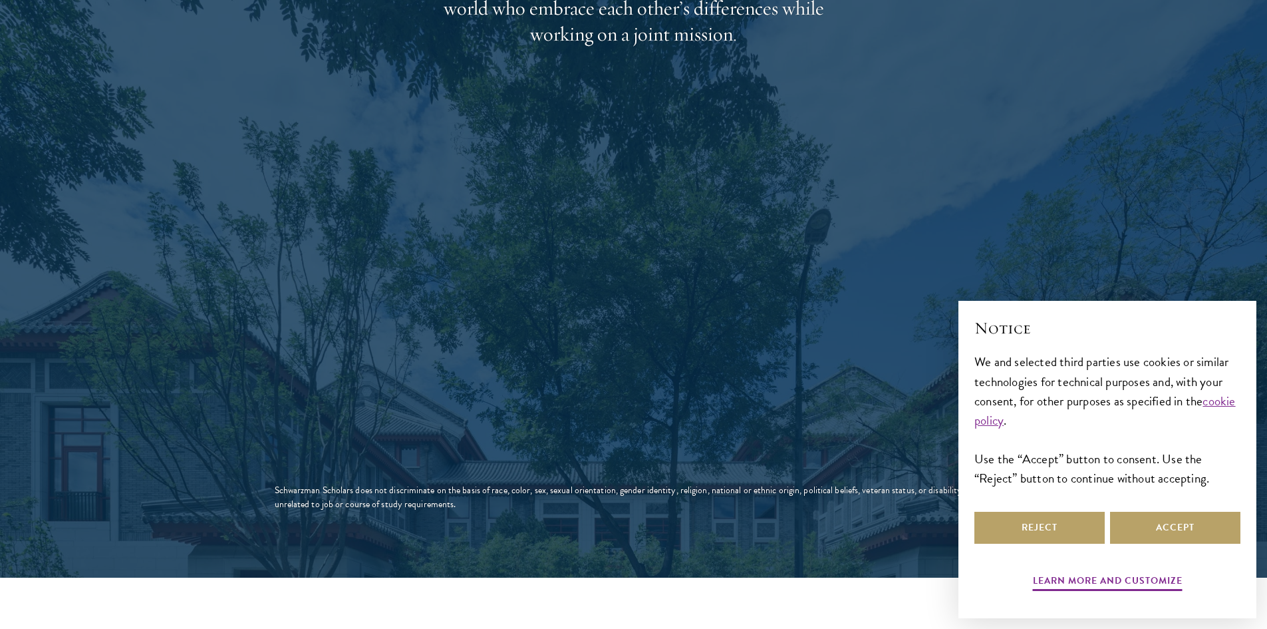
scroll to position [2262, 0]
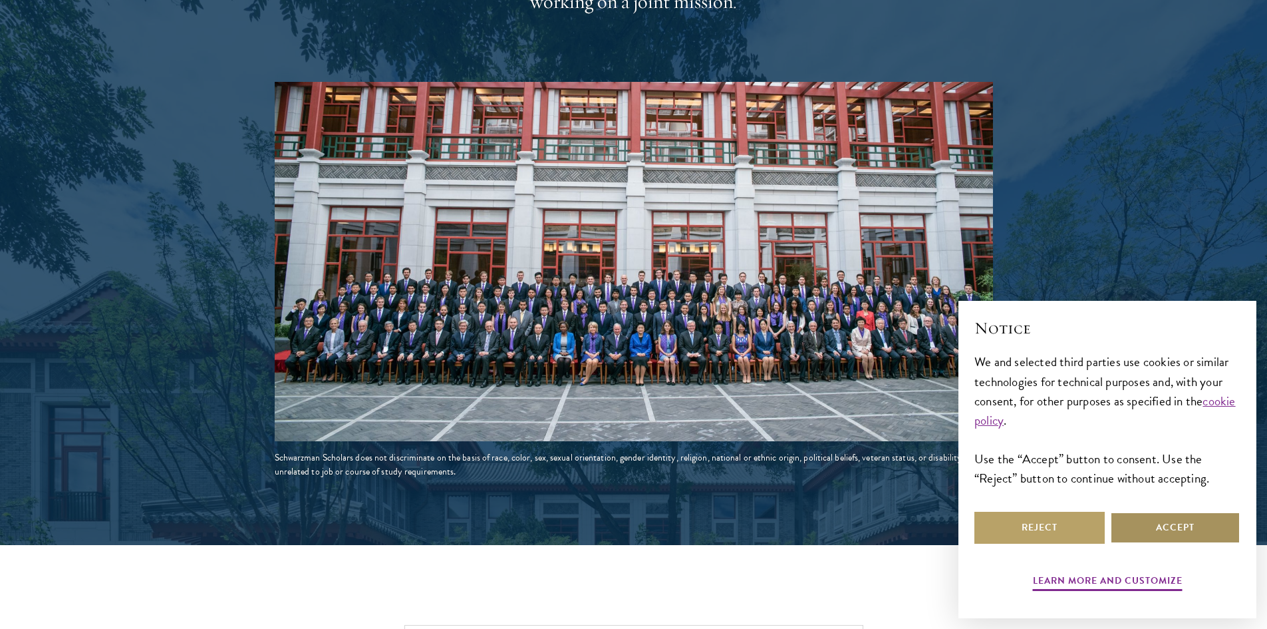
click at [1167, 535] on button "Accept" at bounding box center [1175, 528] width 130 height 32
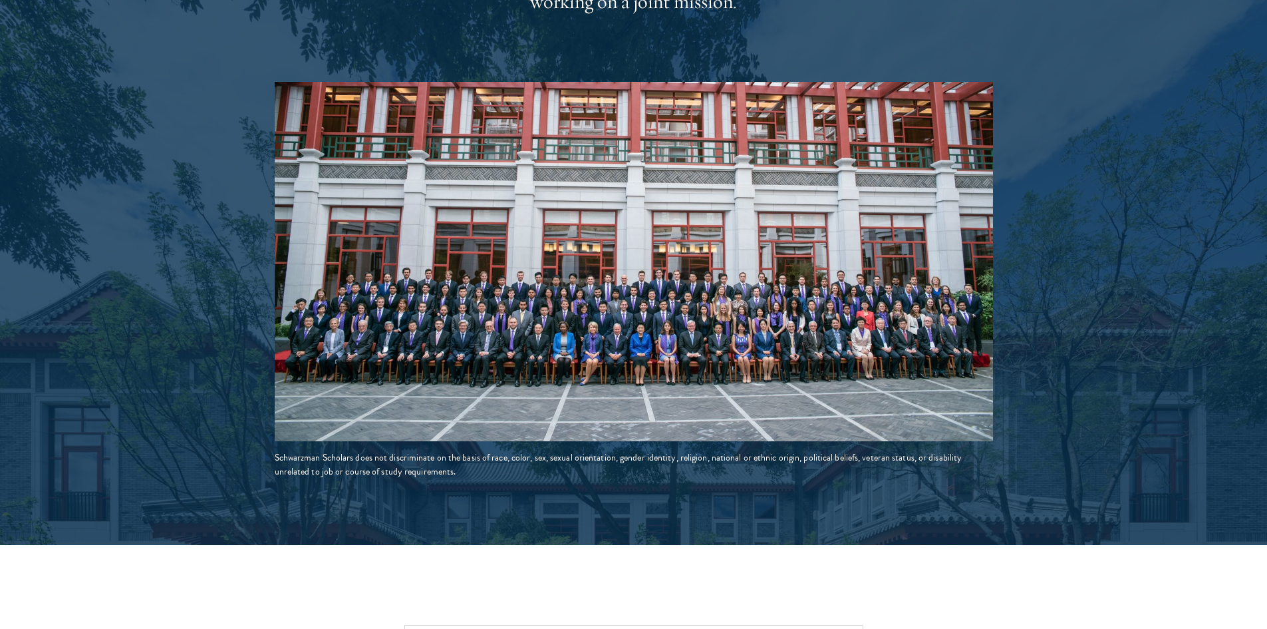
click at [778, 302] on img at bounding box center [634, 261] width 718 height 359
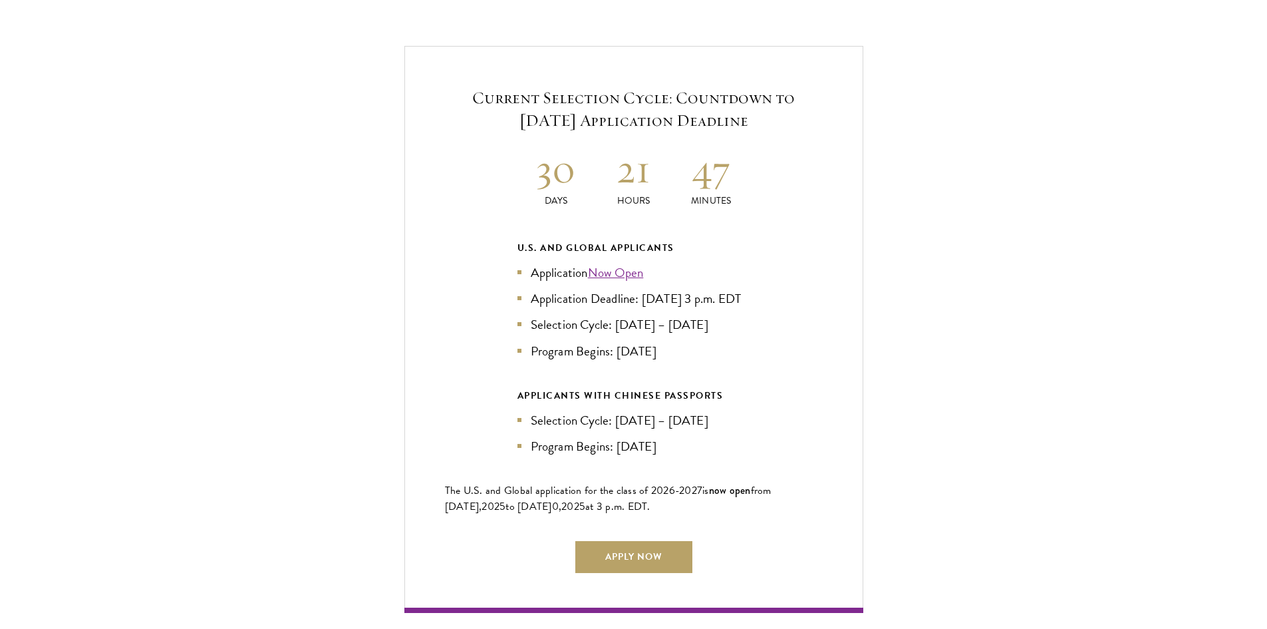
scroll to position [2860, 0]
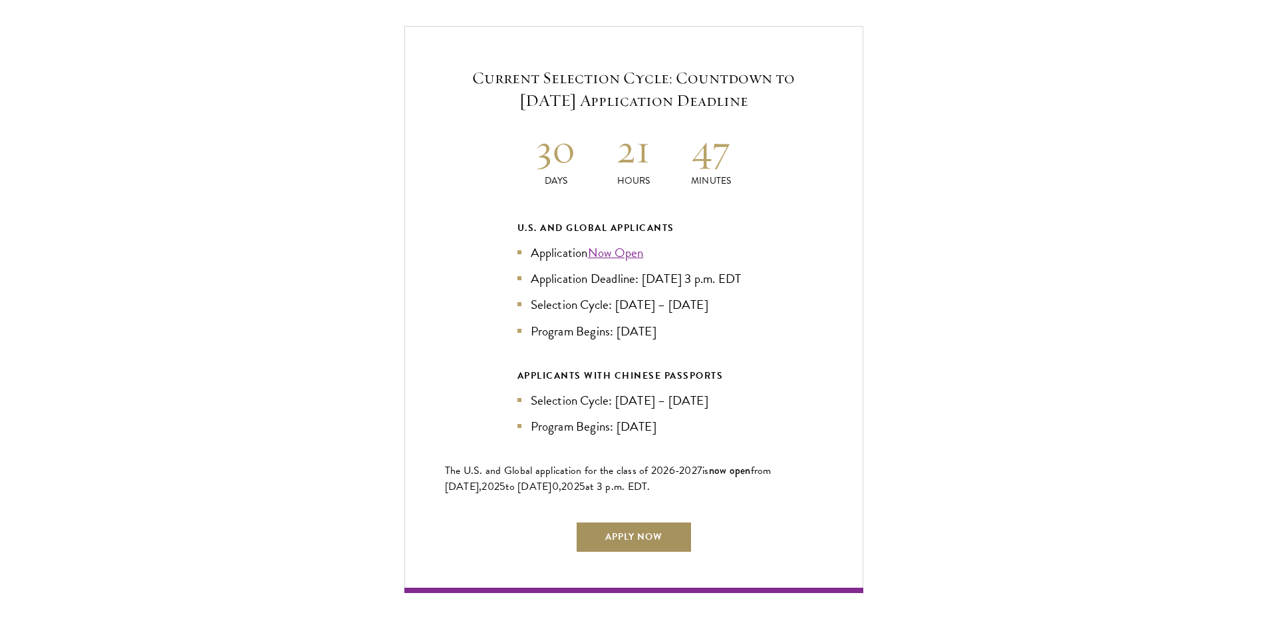
click at [649, 526] on link "Apply Now" at bounding box center [633, 537] width 117 height 32
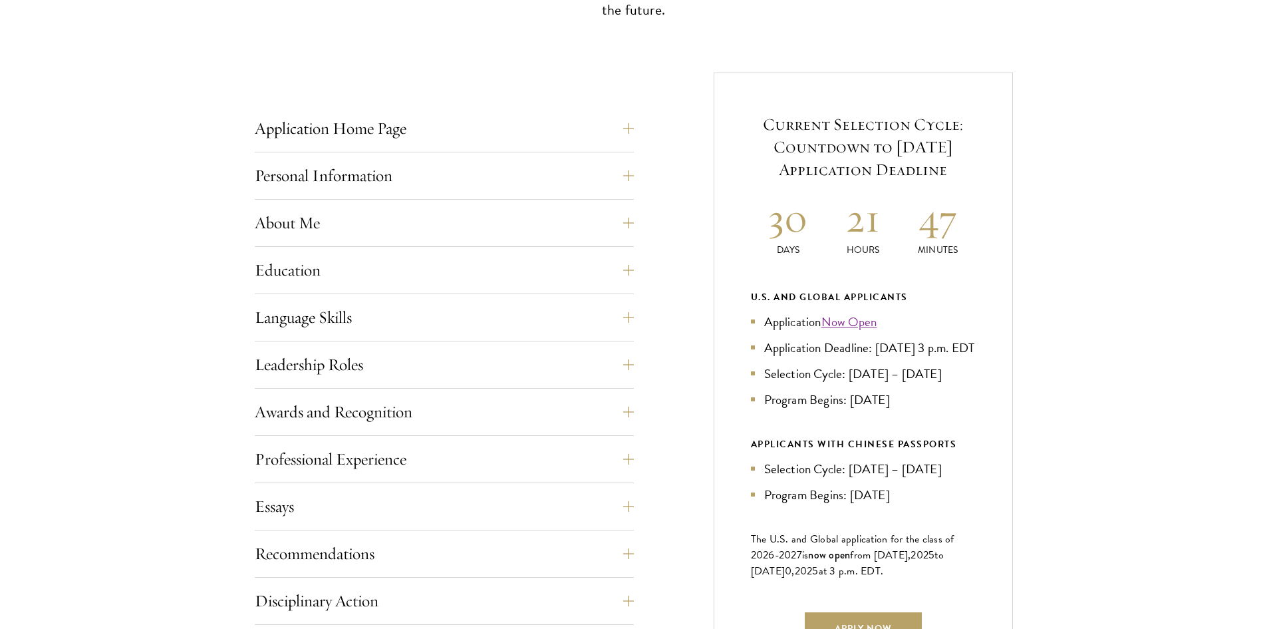
scroll to position [599, 0]
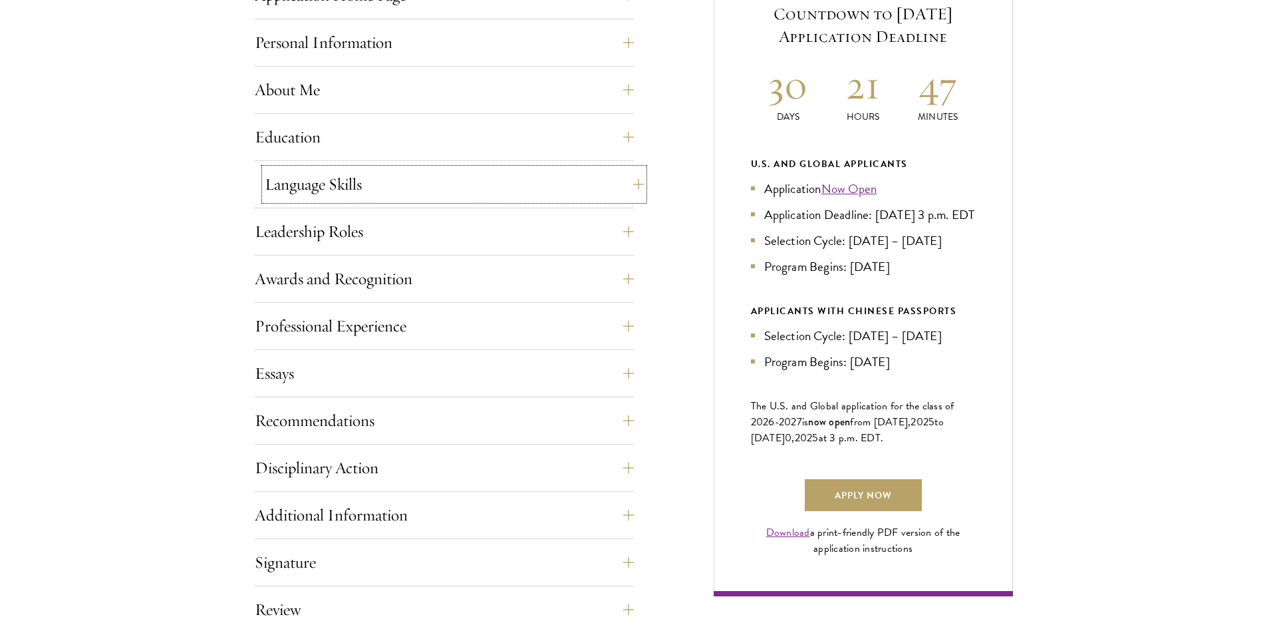
click at [435, 188] on button "Language Skills" at bounding box center [454, 184] width 379 height 32
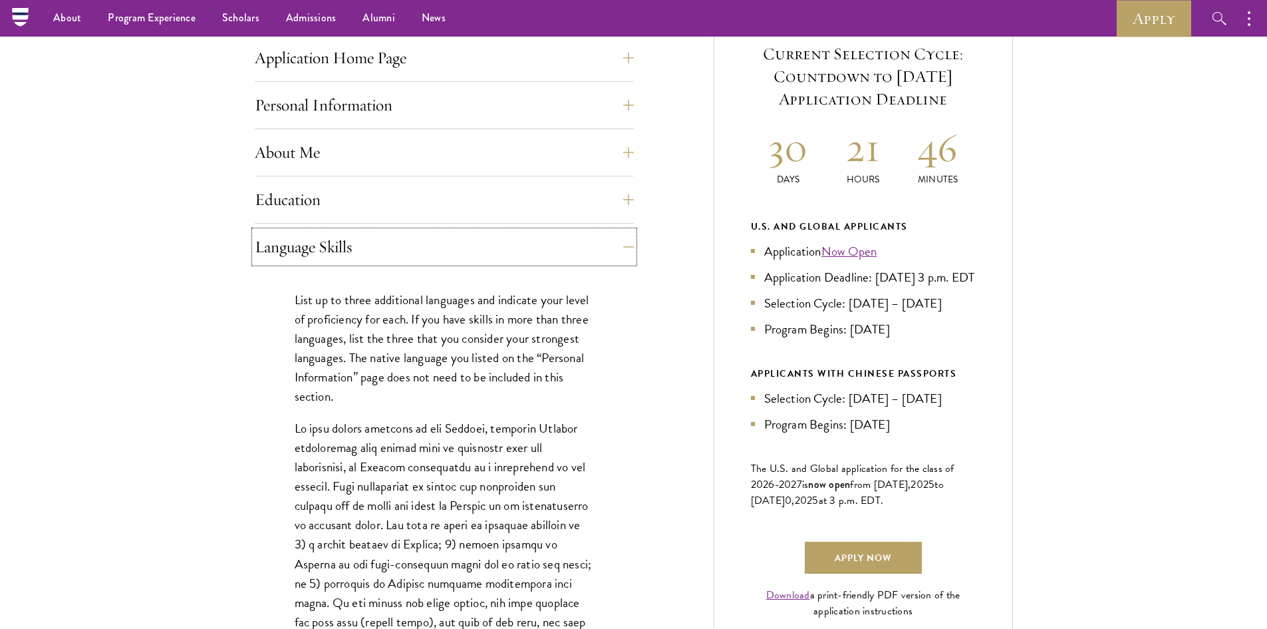
scroll to position [532, 0]
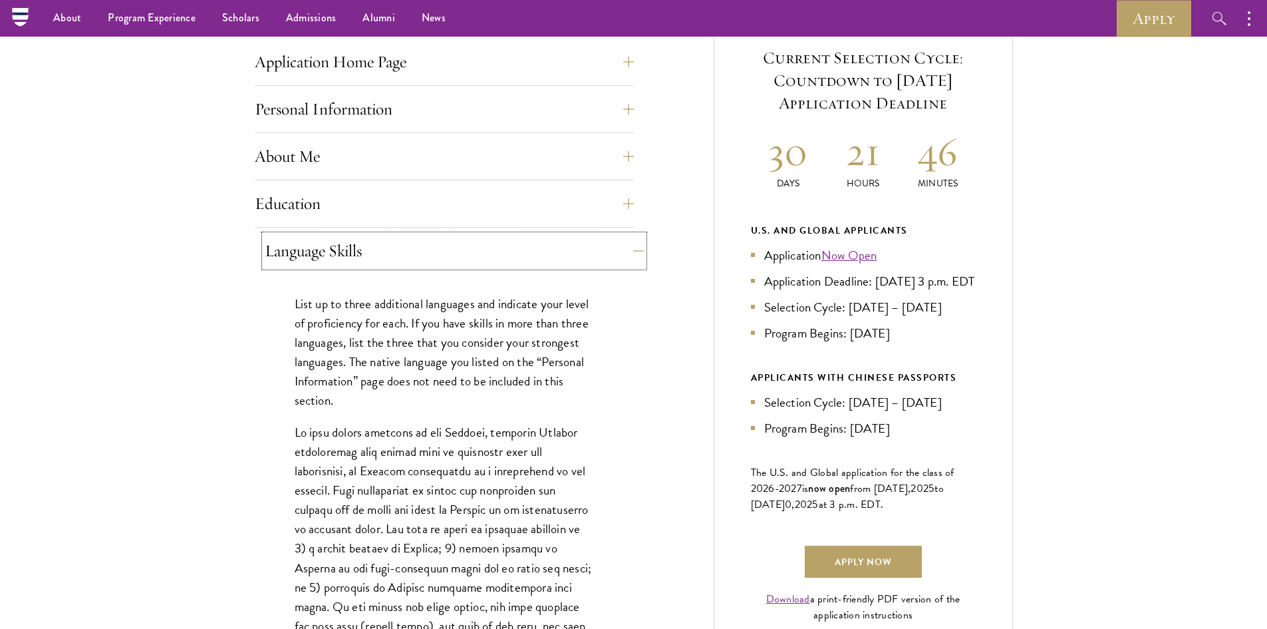
click at [452, 248] on button "Language Skills" at bounding box center [454, 251] width 379 height 32
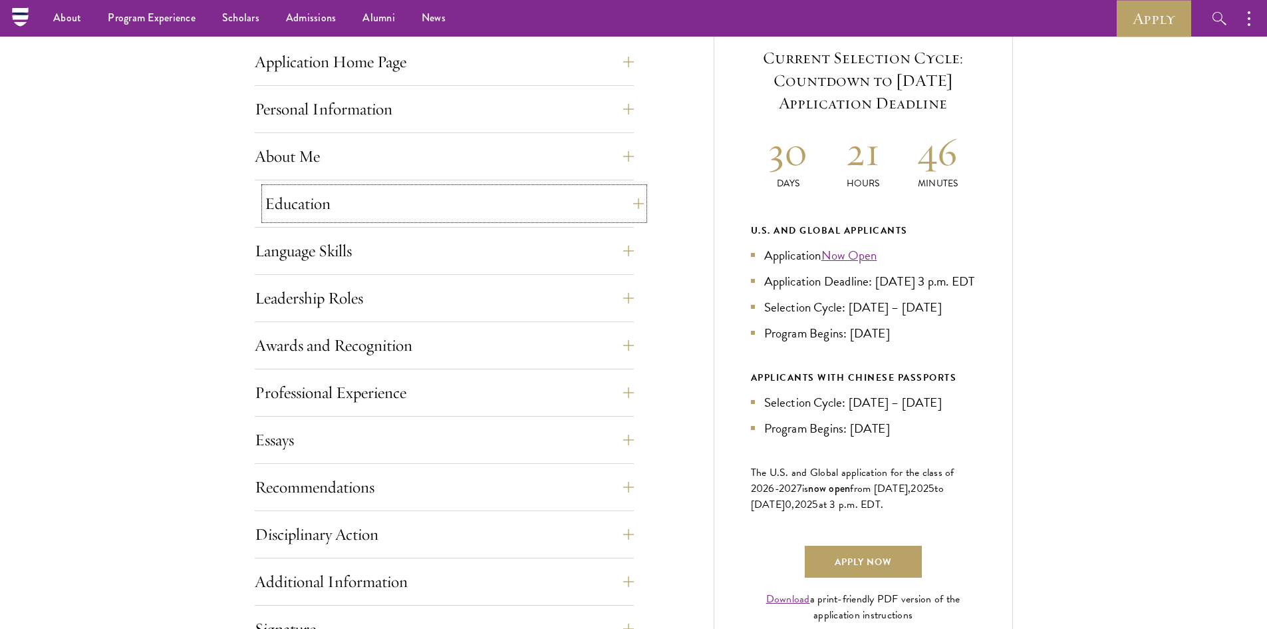
click at [452, 201] on button "Education" at bounding box center [454, 204] width 379 height 32
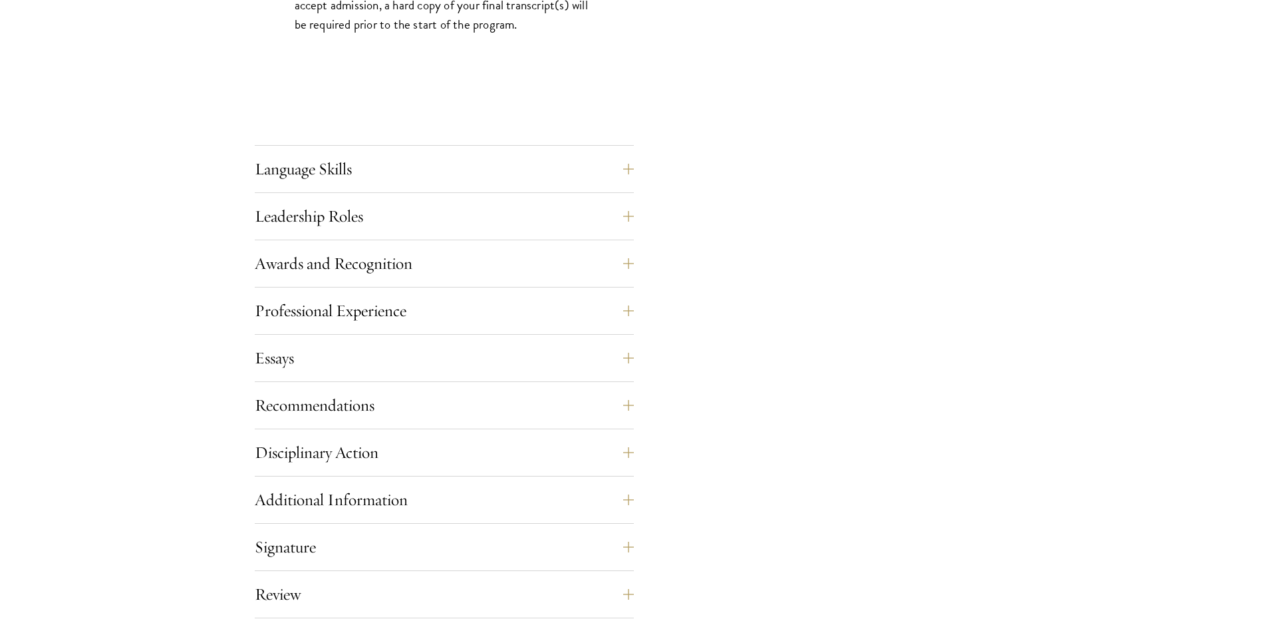
scroll to position [2262, 0]
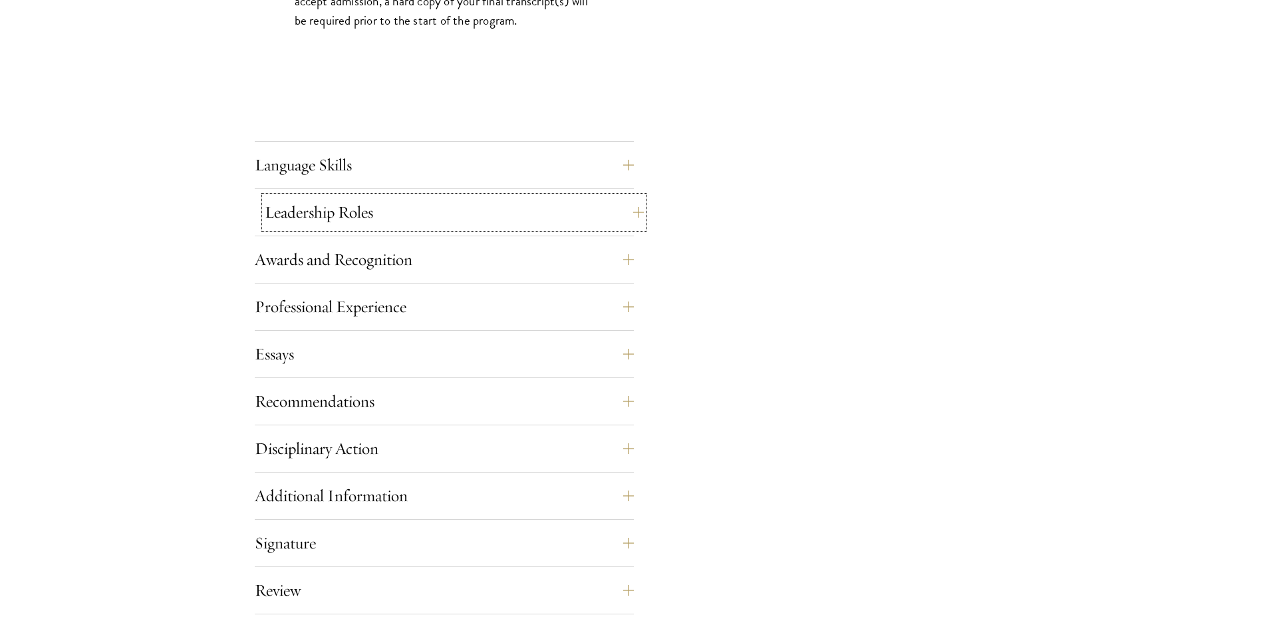
click at [448, 225] on button "Leadership Roles" at bounding box center [454, 212] width 379 height 32
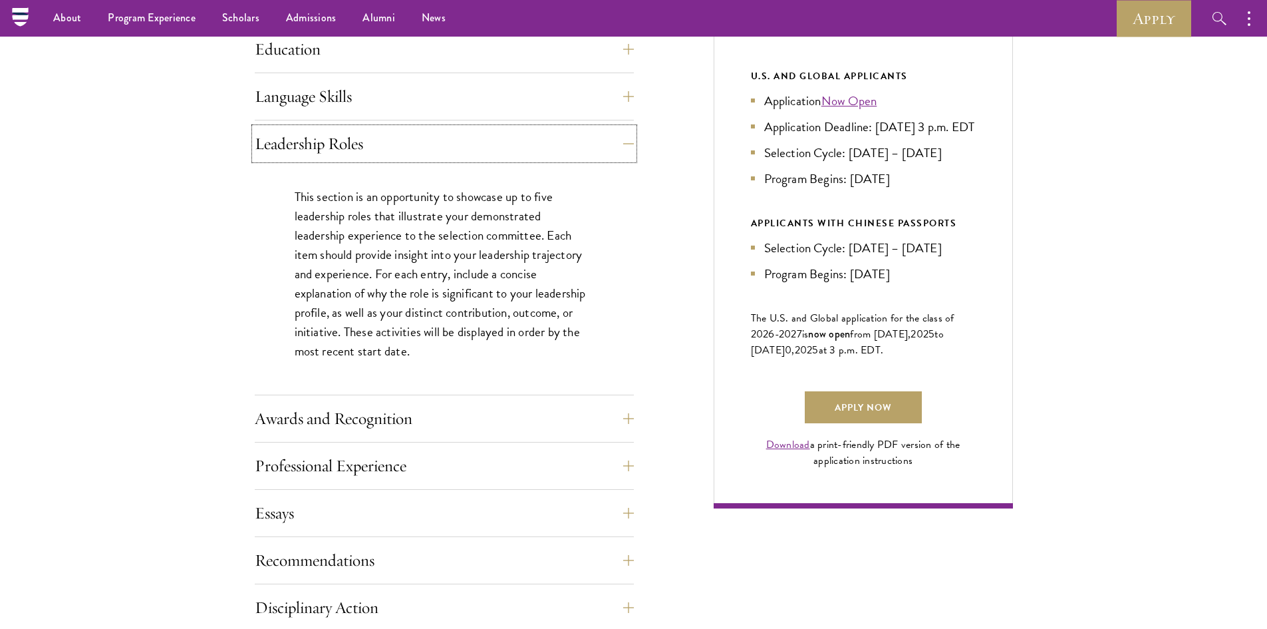
scroll to position [665, 0]
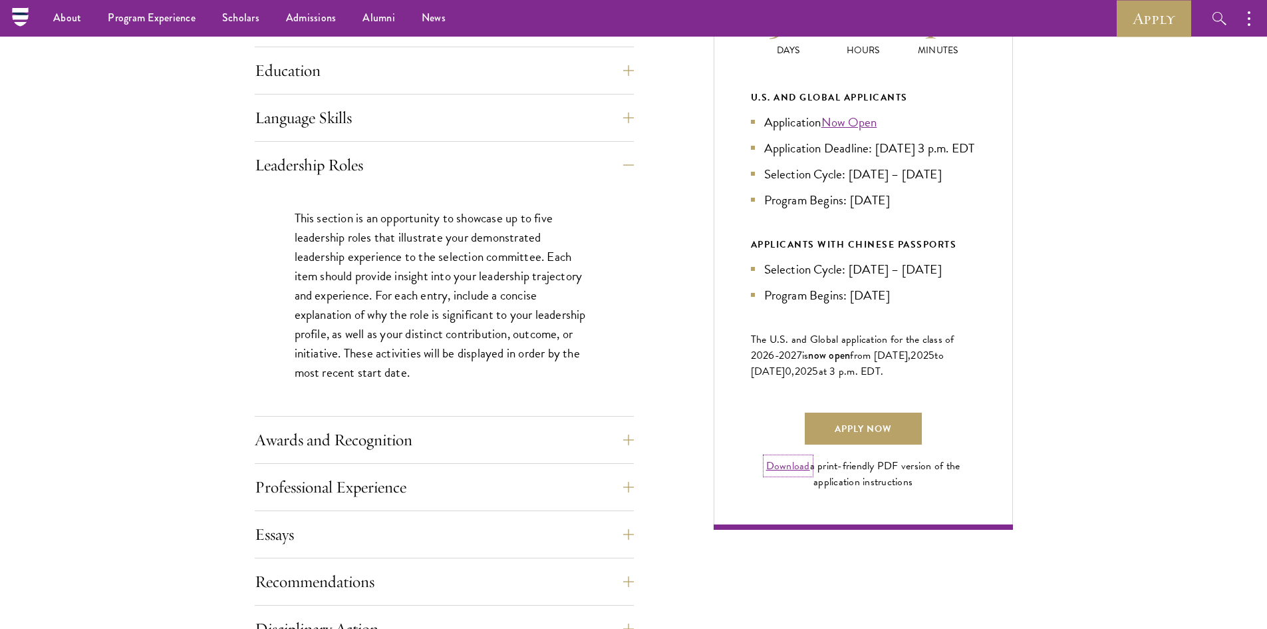
click at [781, 474] on link "Download" at bounding box center [788, 466] width 44 height 16
